Goal: Book appointment/travel/reservation

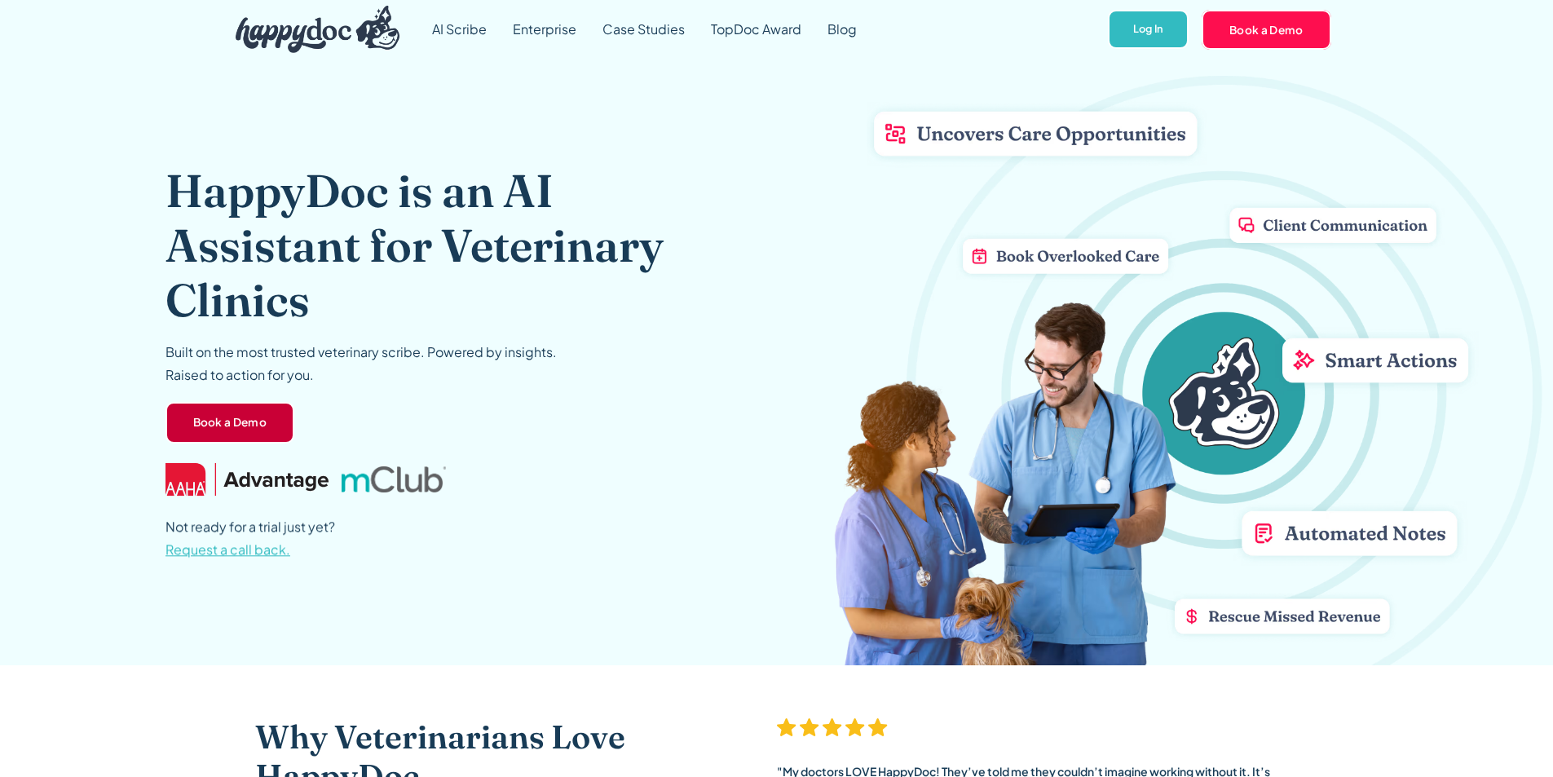
click at [207, 430] on link "Book a Demo" at bounding box center [230, 423] width 130 height 42
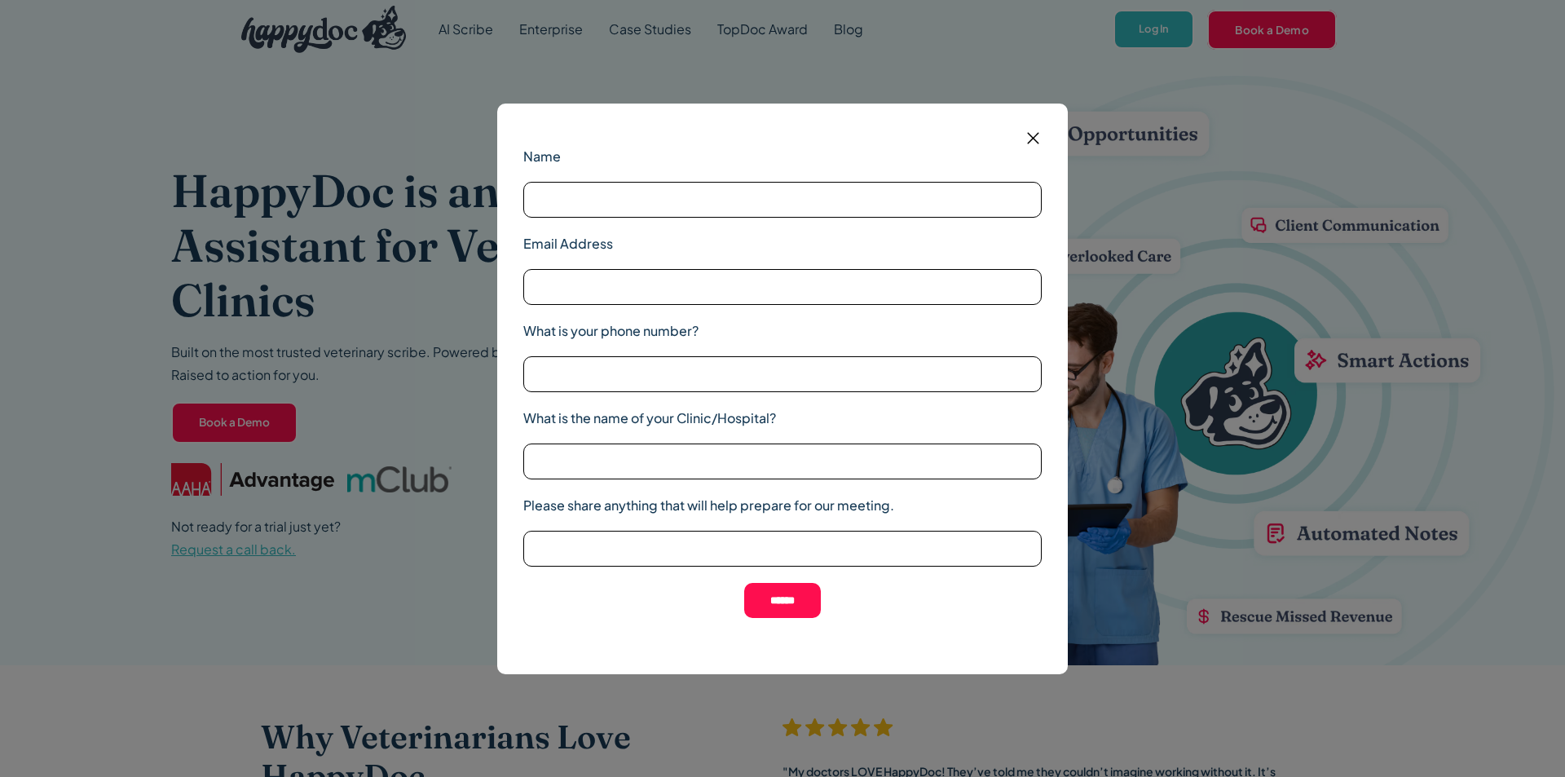
click at [796, 207] on input "Name" at bounding box center [782, 200] width 518 height 36
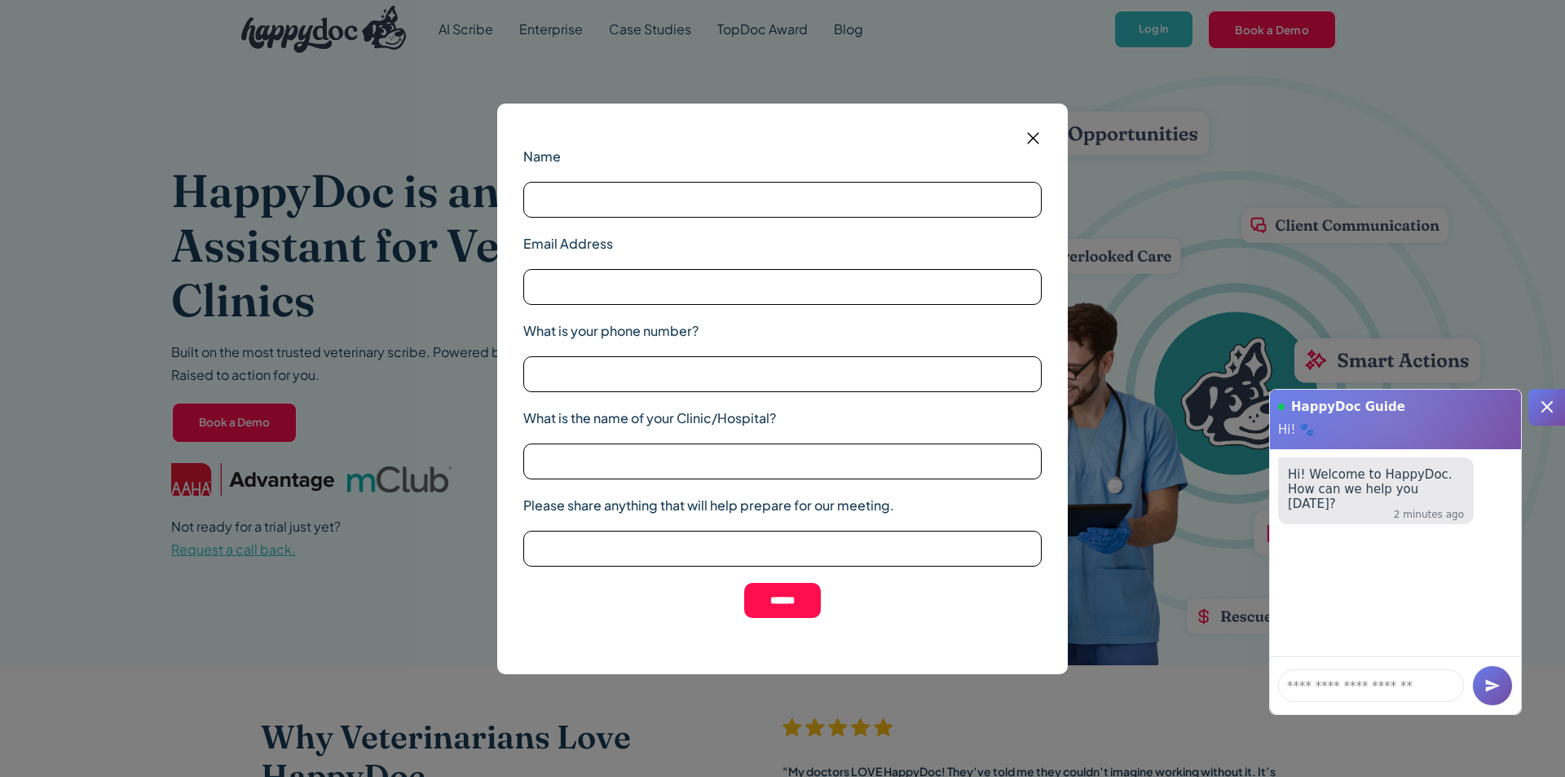
click at [1037, 136] on img at bounding box center [1033, 138] width 20 height 20
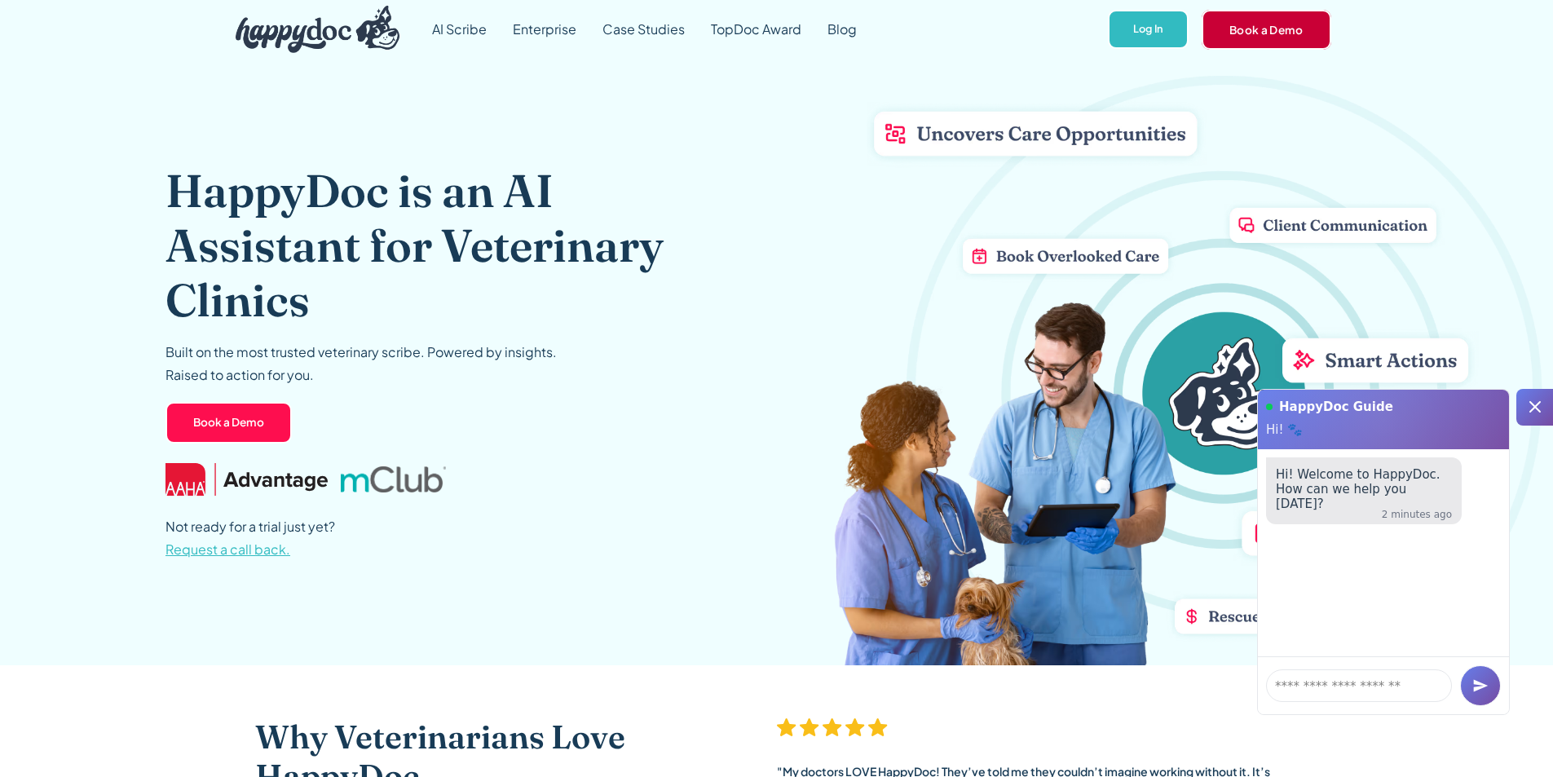
click at [1260, 36] on link "Book a Demo" at bounding box center [1267, 29] width 130 height 39
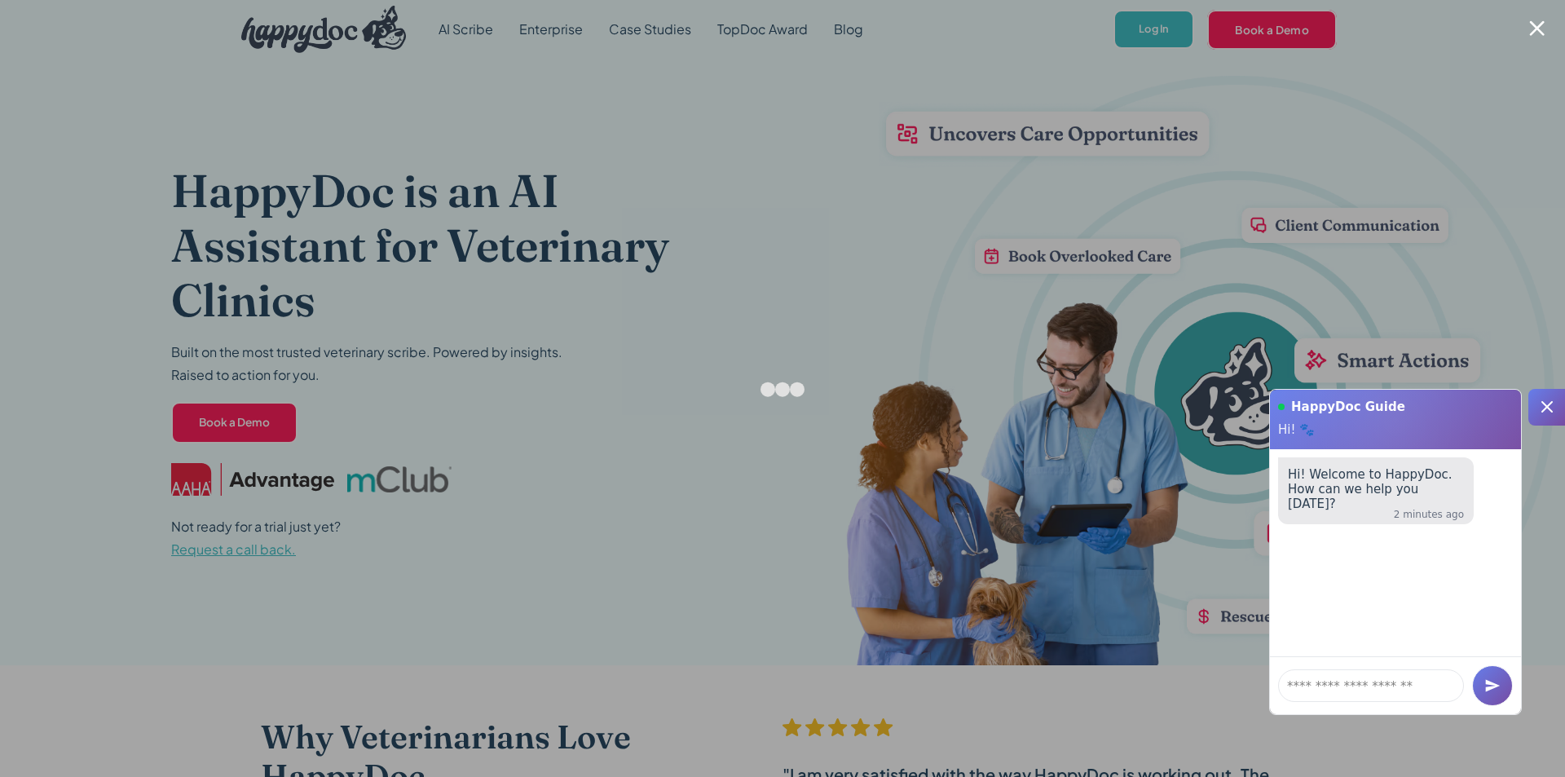
click at [1544, 29] on div at bounding box center [1536, 27] width 15 height 15
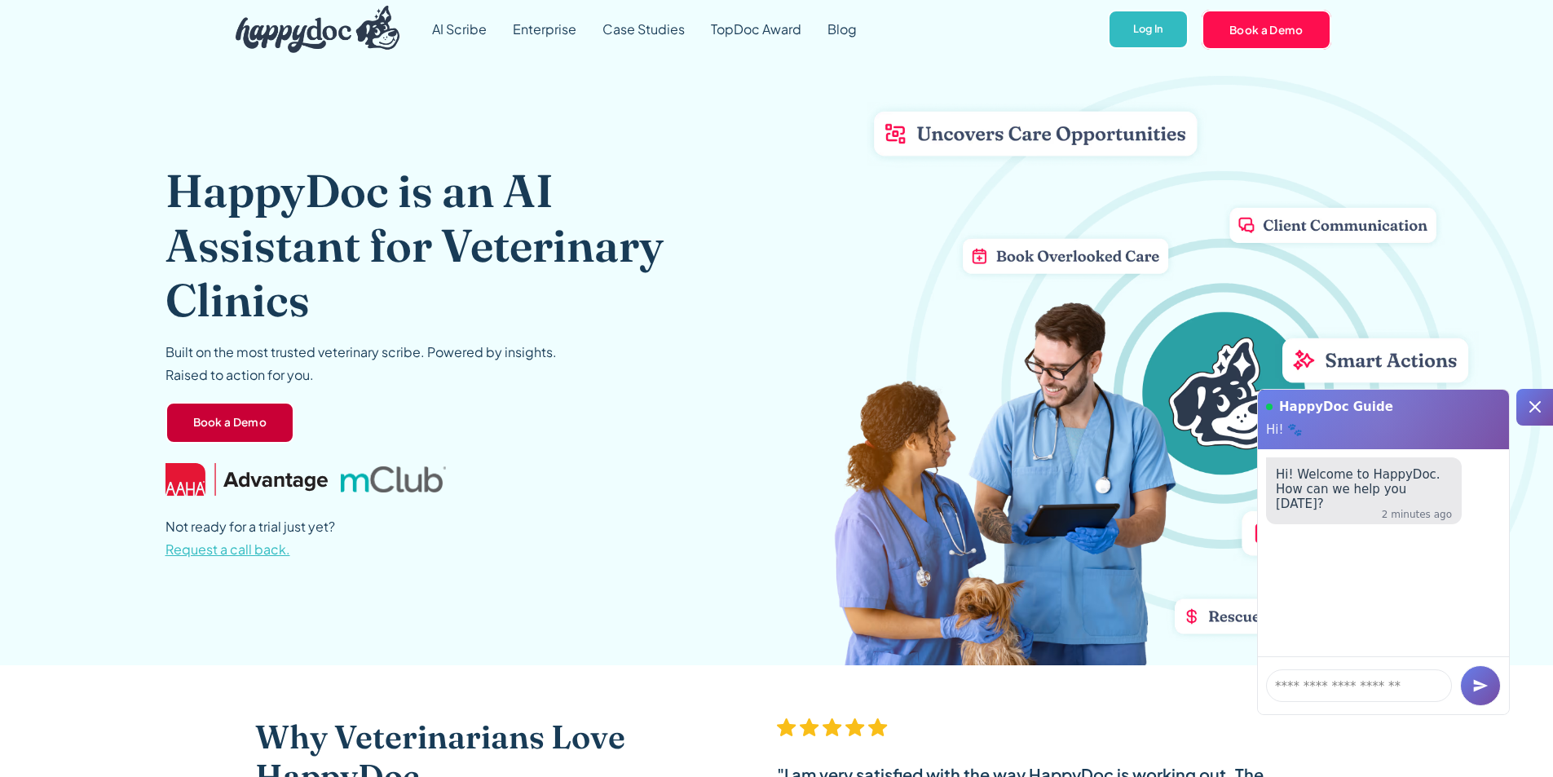
click at [248, 415] on link "Book a Demo" at bounding box center [230, 423] width 130 height 42
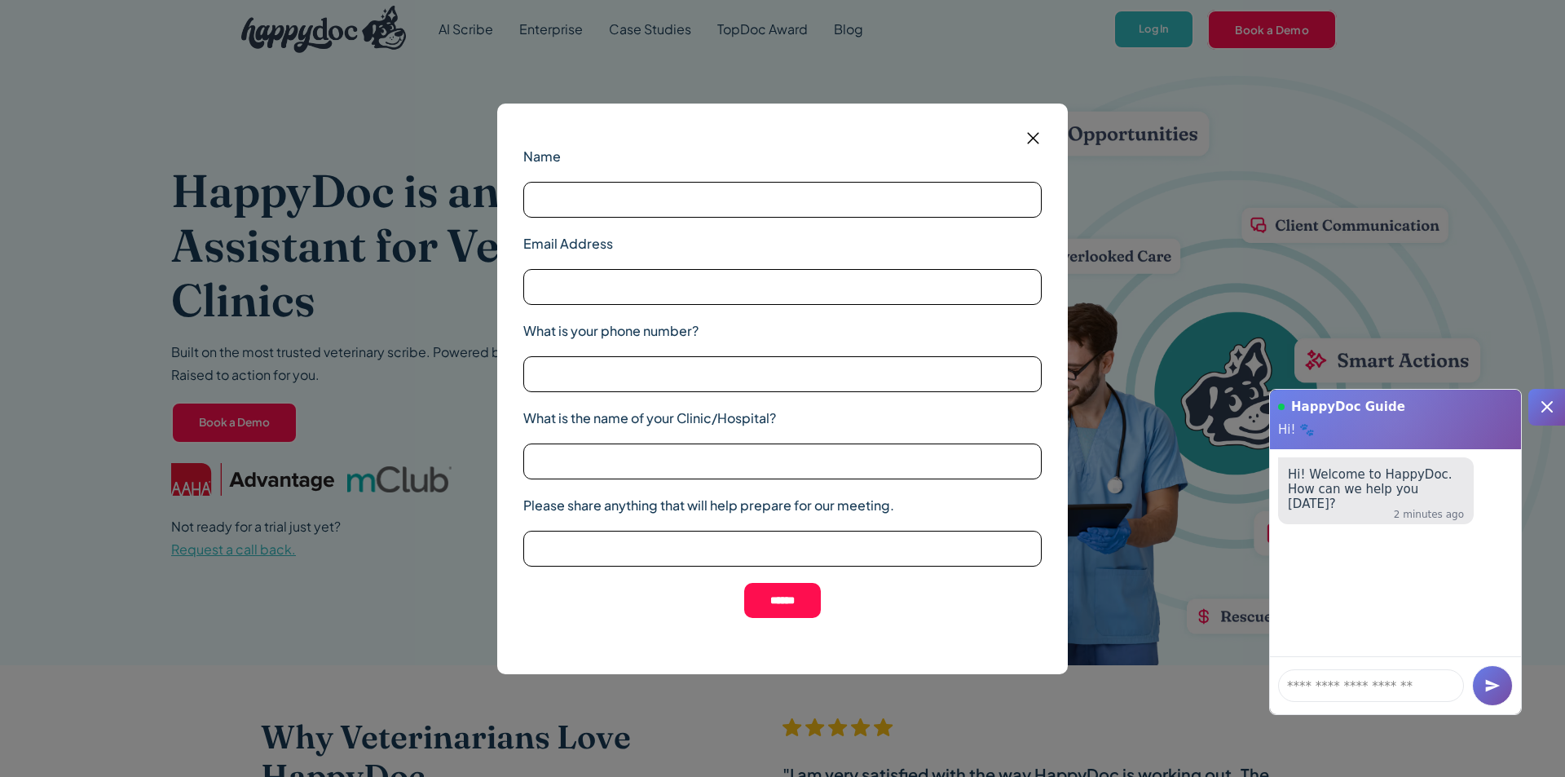
click at [1040, 137] on img at bounding box center [1033, 138] width 20 height 20
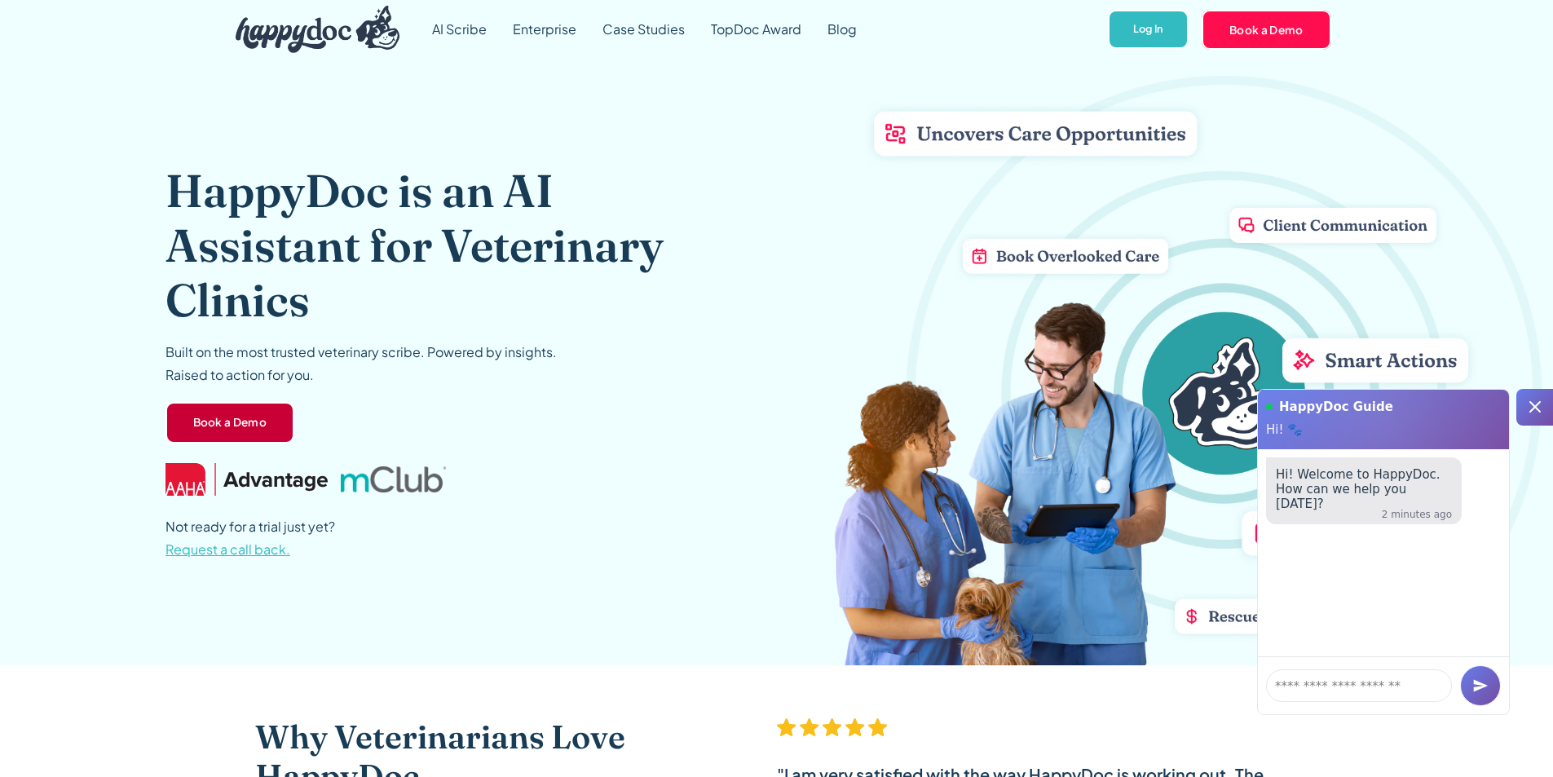
click at [221, 439] on link "Book a Demo" at bounding box center [230, 423] width 130 height 42
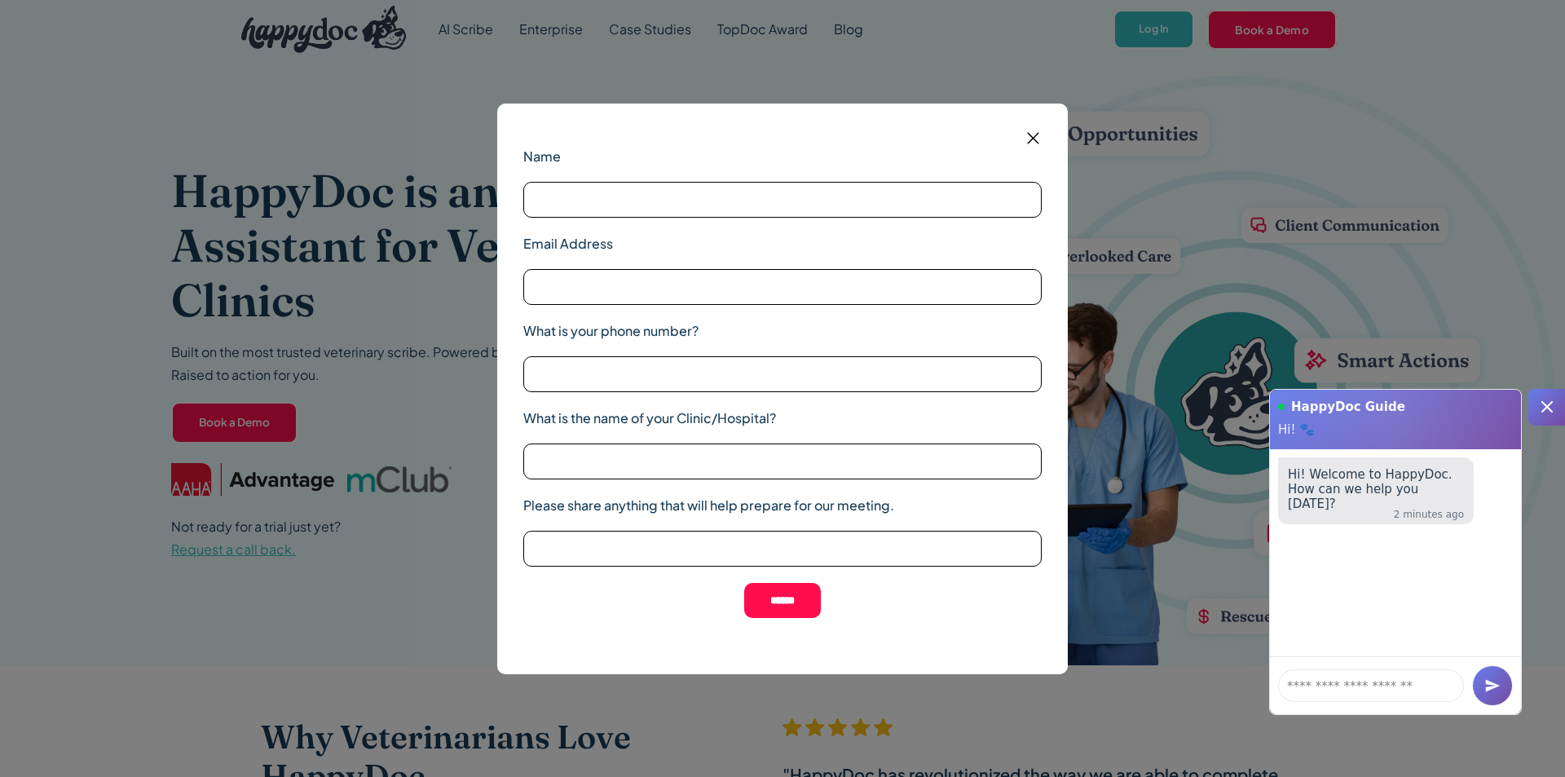
click at [1028, 135] on img at bounding box center [1033, 138] width 20 height 20
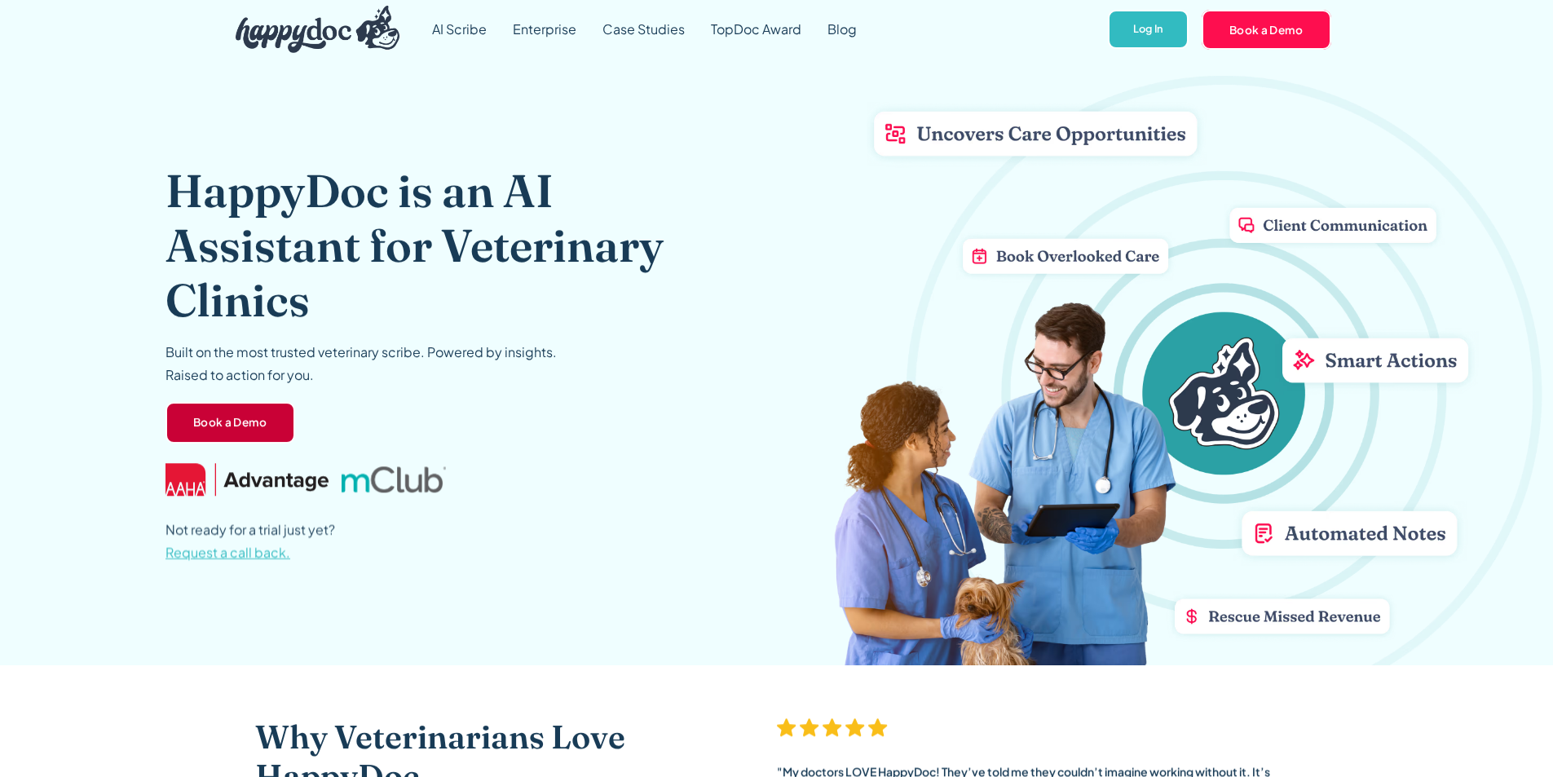
click at [222, 412] on link "Book a Demo" at bounding box center [230, 423] width 130 height 42
click at [240, 440] on link "Book a Demo" at bounding box center [230, 423] width 130 height 42
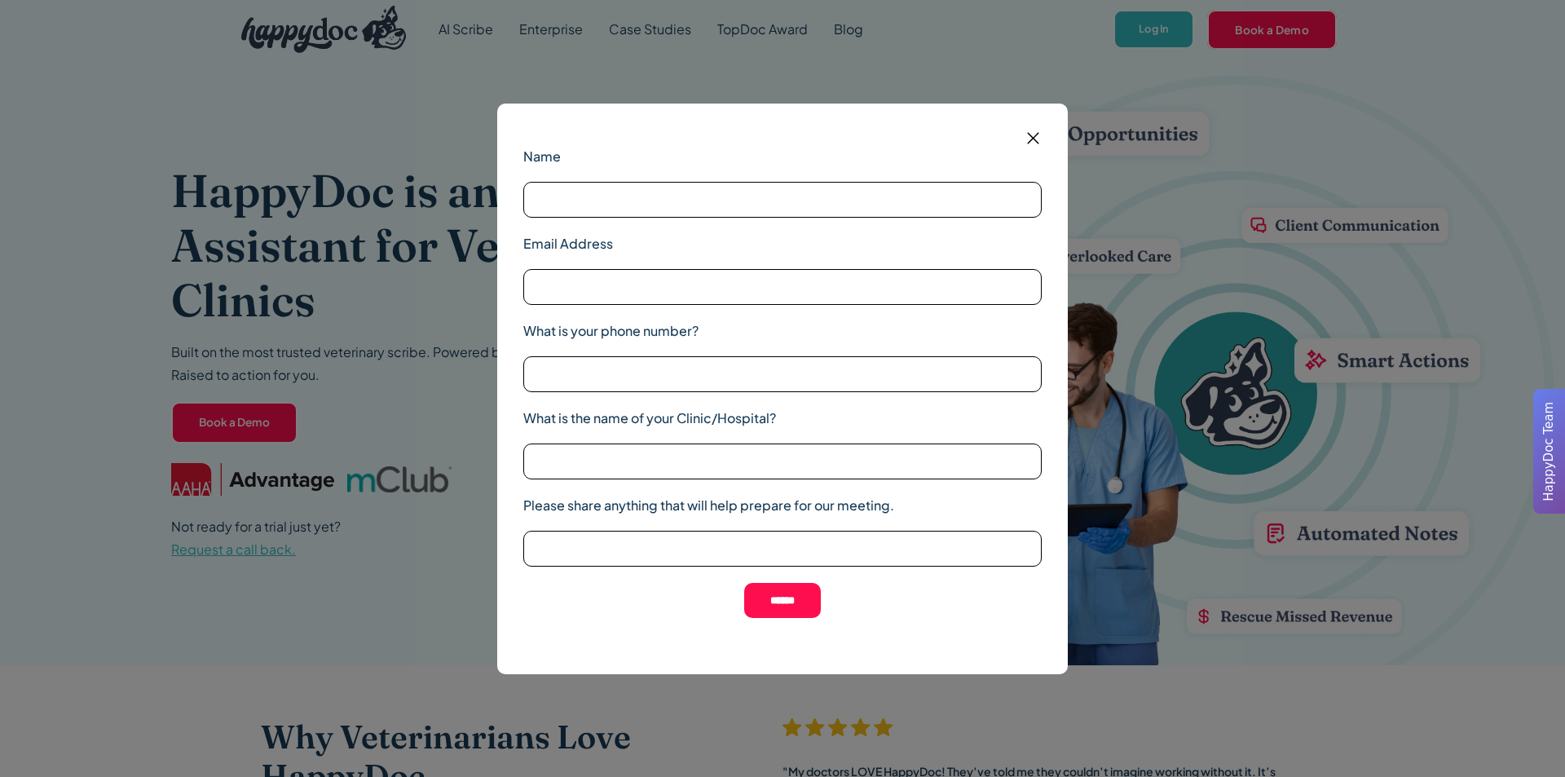
click at [1029, 137] on img at bounding box center [1033, 138] width 20 height 20
